Goal: Information Seeking & Learning: Learn about a topic

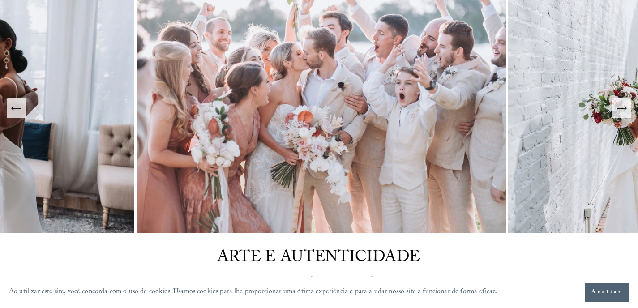
scroll to position [45, 0]
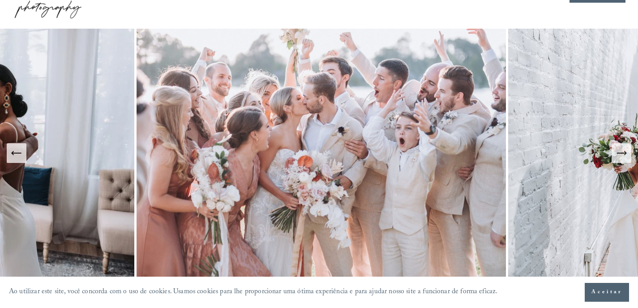
click at [20, 156] on icon "Slide anterior" at bounding box center [16, 153] width 13 height 13
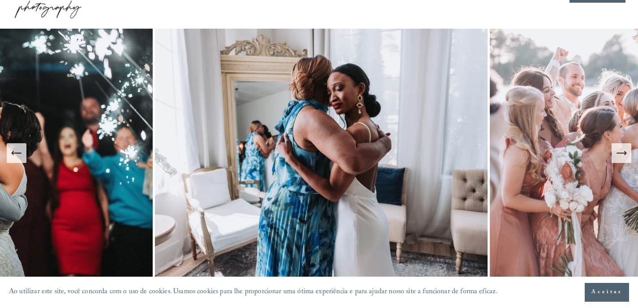
click at [12, 157] on icon "Slide anterior" at bounding box center [16, 153] width 13 height 13
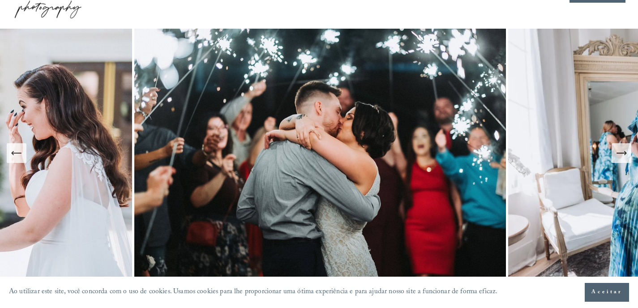
click at [26, 159] on button "Slide anterior" at bounding box center [17, 153] width 20 height 20
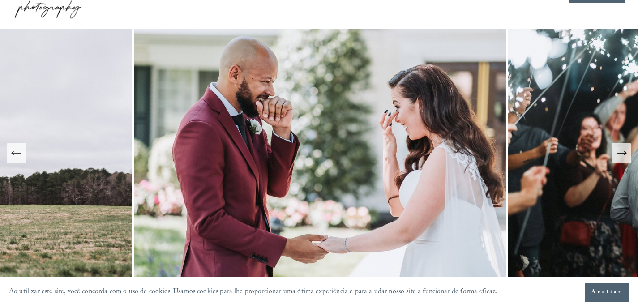
click at [15, 159] on icon "Slide anterior" at bounding box center [16, 153] width 13 height 13
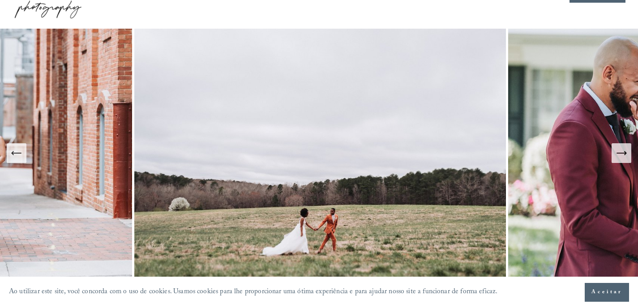
click at [22, 147] on icon "Slide anterior" at bounding box center [16, 153] width 13 height 13
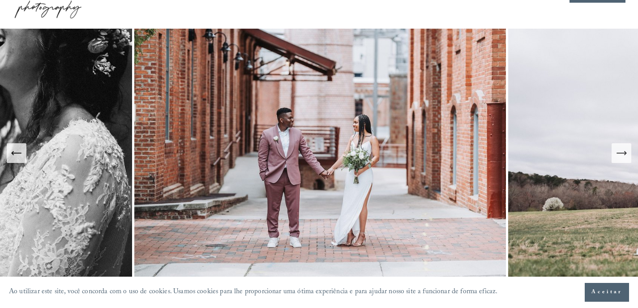
click at [22, 147] on icon "Slide anterior" at bounding box center [16, 153] width 13 height 13
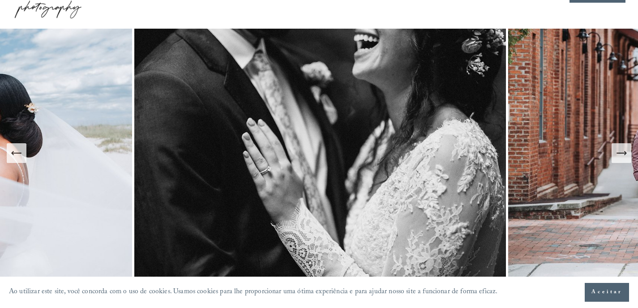
click at [19, 151] on icon "Slide anterior" at bounding box center [16, 153] width 13 height 13
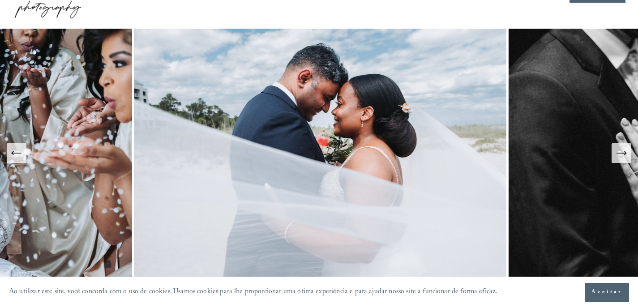
click at [19, 151] on icon "Slide anterior" at bounding box center [16, 153] width 13 height 13
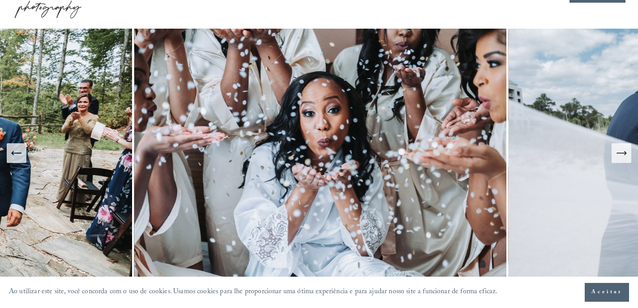
click at [19, 151] on icon "Slide anterior" at bounding box center [16, 153] width 13 height 13
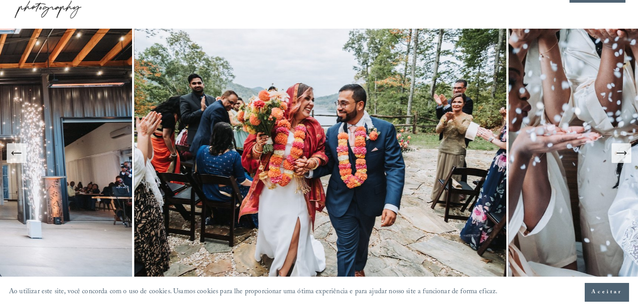
click at [18, 151] on icon "Slide anterior" at bounding box center [16, 153] width 13 height 13
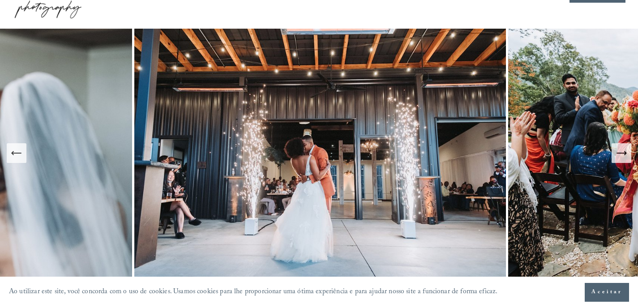
click at [18, 157] on icon "Slide anterior" at bounding box center [16, 153] width 13 height 13
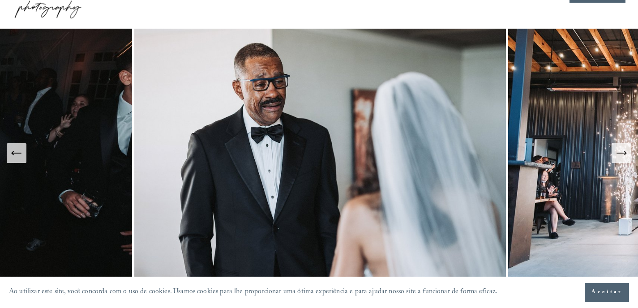
click at [17, 153] on icon "Slide anterior" at bounding box center [16, 153] width 9 height 0
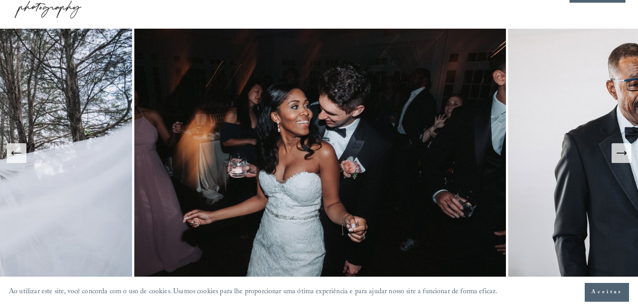
click at [624, 154] on icon "Próximo slide" at bounding box center [621, 153] width 13 height 13
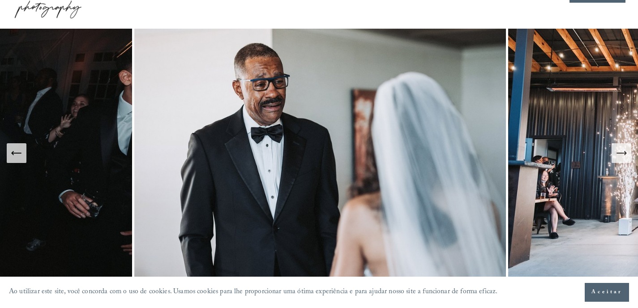
click at [21, 151] on icon "Slide anterior" at bounding box center [16, 153] width 13 height 13
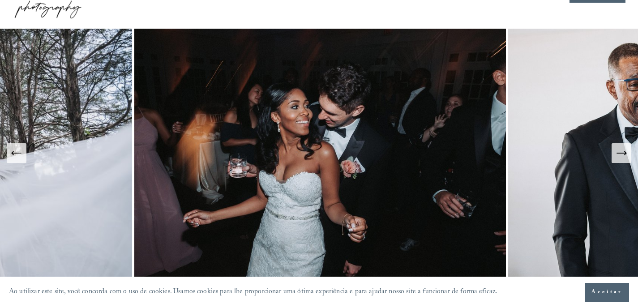
click at [21, 150] on icon "Slide anterior" at bounding box center [16, 153] width 13 height 13
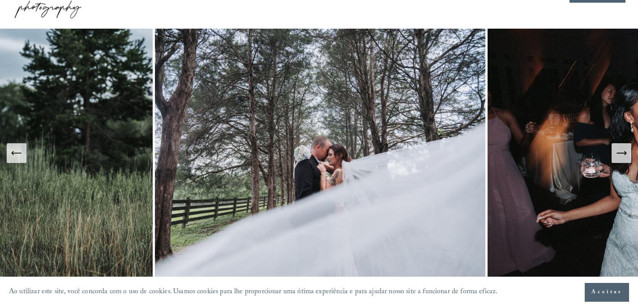
click at [21, 150] on icon "Slide anterior" at bounding box center [16, 153] width 13 height 13
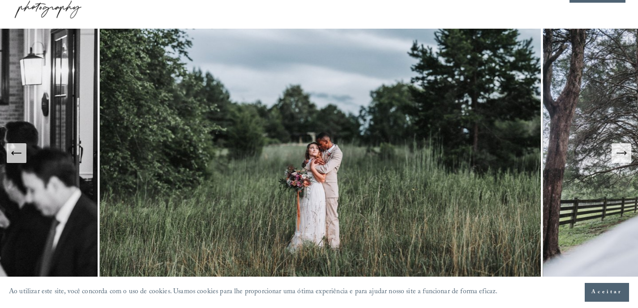
click at [20, 149] on icon "Slide anterior" at bounding box center [16, 153] width 13 height 13
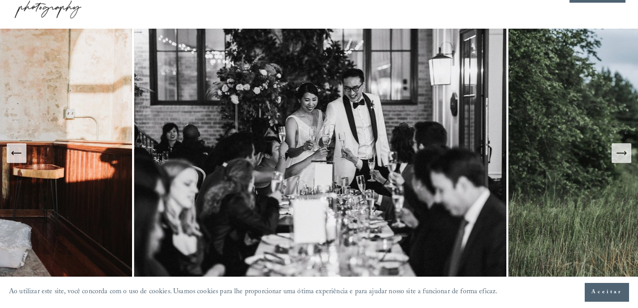
click at [13, 150] on icon "Slide anterior" at bounding box center [16, 153] width 13 height 13
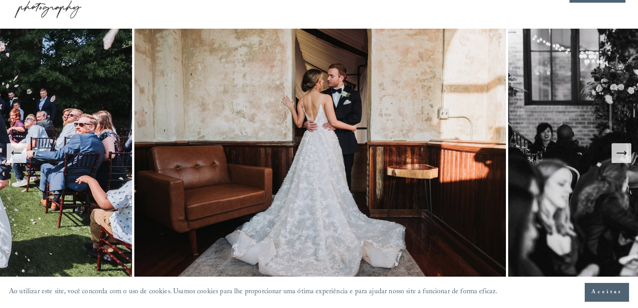
click at [13, 150] on icon "Slide anterior" at bounding box center [16, 153] width 13 height 13
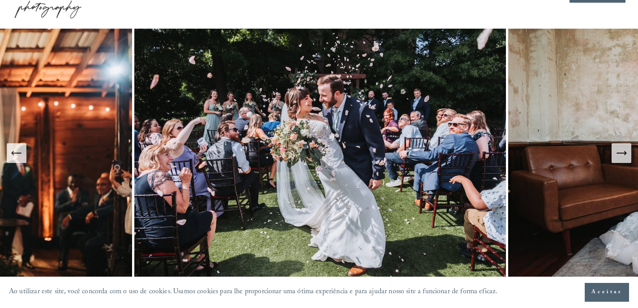
click at [13, 150] on icon "Slide anterior" at bounding box center [16, 153] width 13 height 13
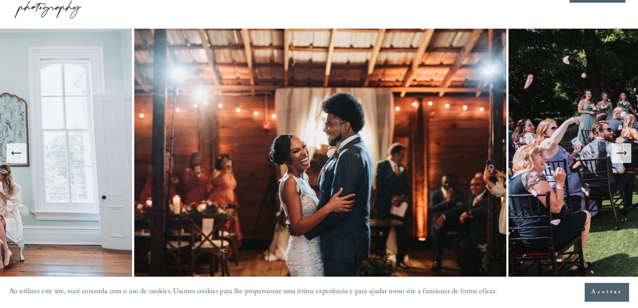
click at [13, 150] on icon "Slide anterior" at bounding box center [16, 153] width 13 height 13
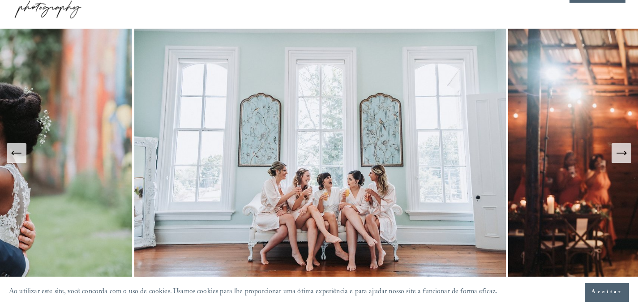
click at [611, 286] on button "Aceitar" at bounding box center [607, 292] width 44 height 19
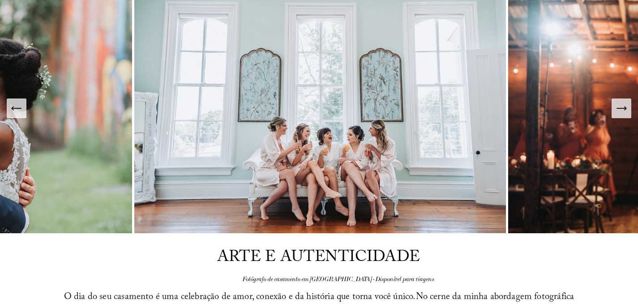
scroll to position [134, 0]
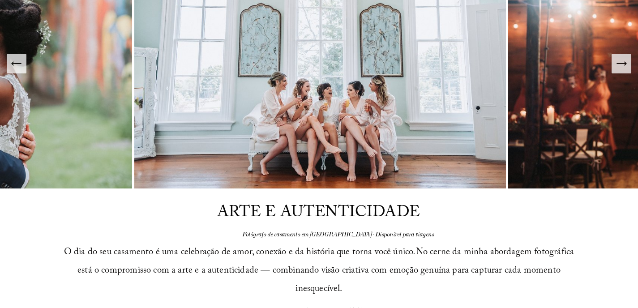
click at [14, 66] on icon "Slide anterior" at bounding box center [16, 63] width 13 height 13
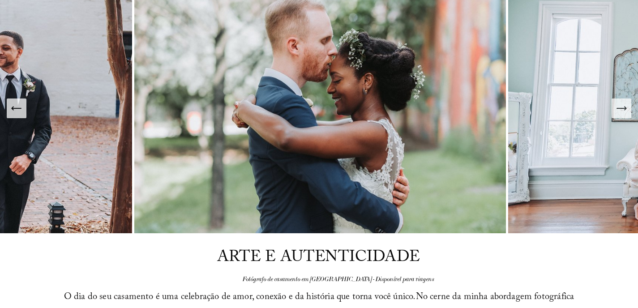
scroll to position [45, 0]
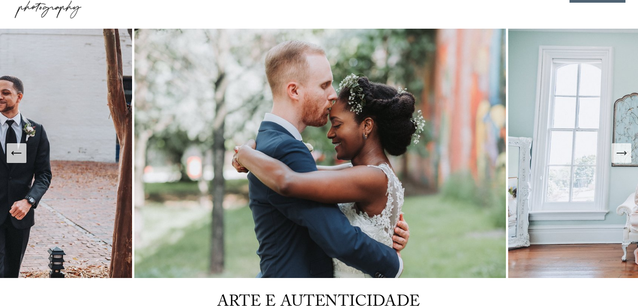
click at [17, 163] on button "Slide anterior" at bounding box center [17, 153] width 20 height 20
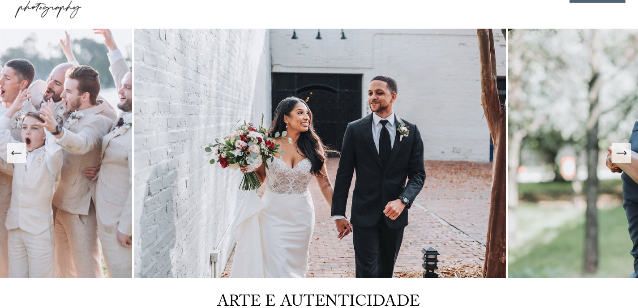
click at [22, 152] on icon "Slide anterior" at bounding box center [16, 153] width 13 height 13
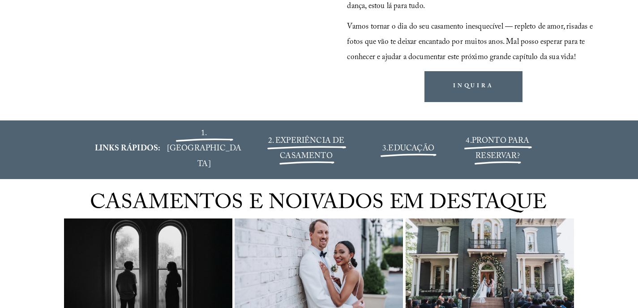
scroll to position [1030, 0]
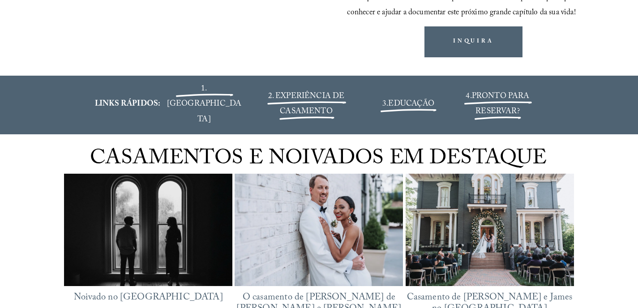
click at [402, 98] on font "EDUCAÇÃO" at bounding box center [411, 104] width 46 height 13
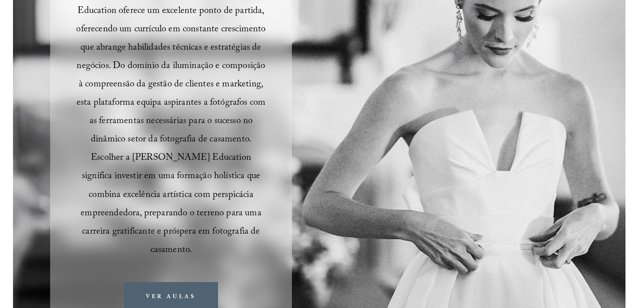
scroll to position [224, 0]
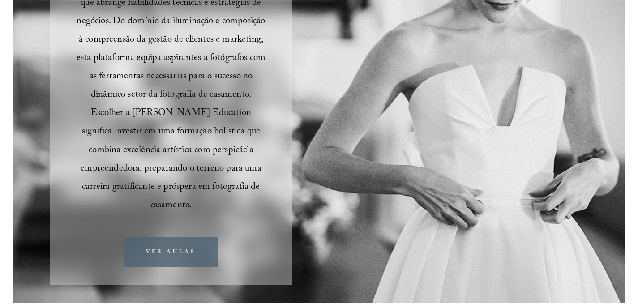
click at [183, 261] on link "VER AULAS" at bounding box center [171, 252] width 94 height 30
